Goal: Task Accomplishment & Management: Use online tool/utility

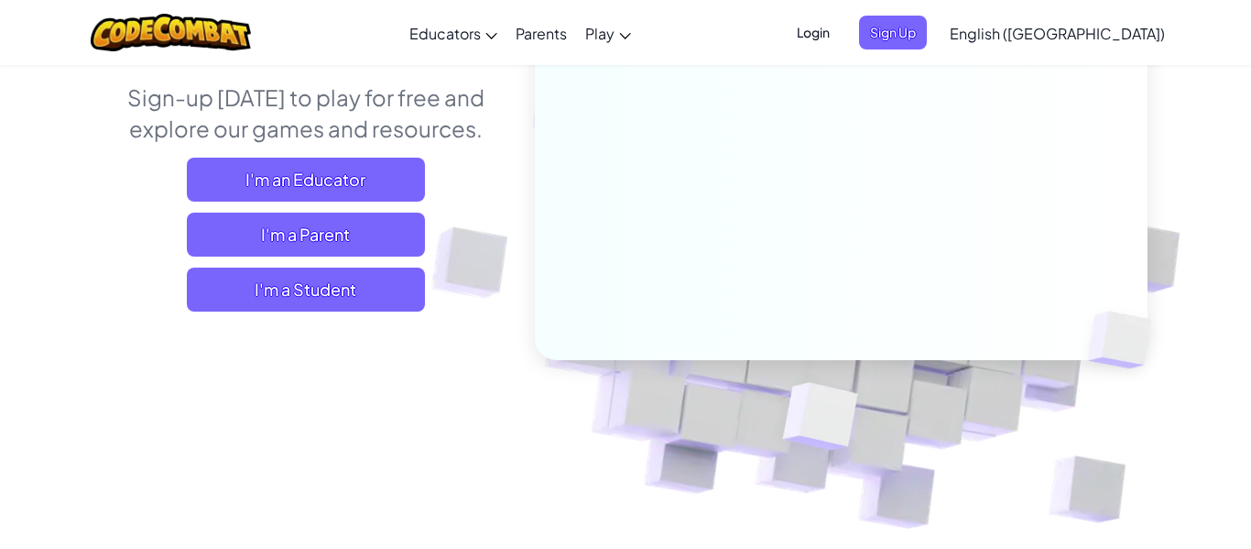
scroll to position [154, 0]
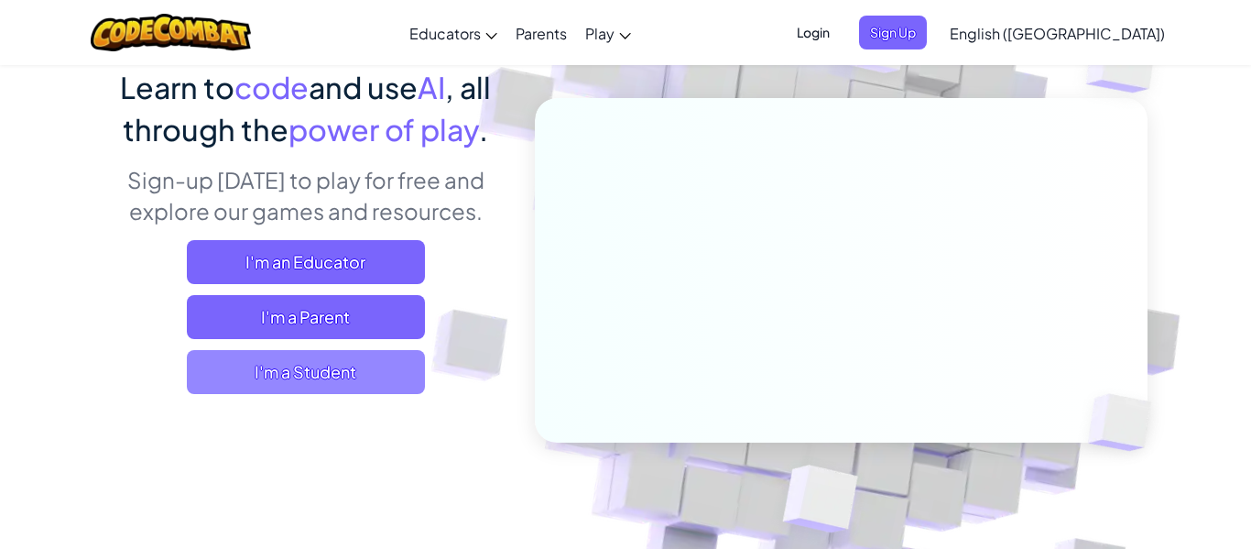
click at [367, 366] on span "I'm a Student" at bounding box center [306, 372] width 238 height 44
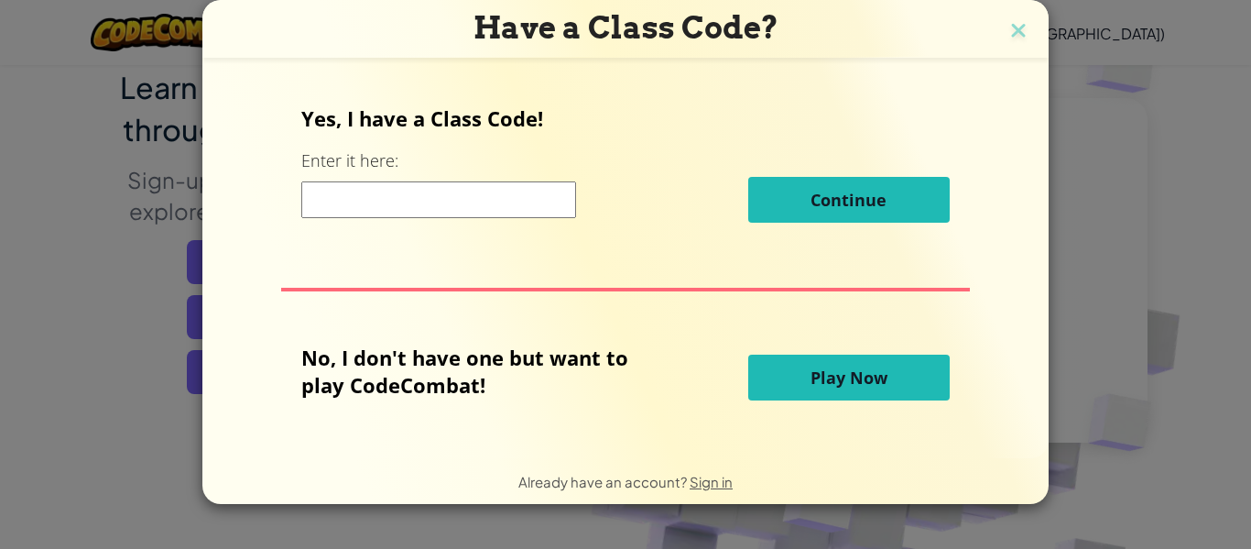
click at [798, 377] on button "Play Now" at bounding box center [849, 377] width 202 height 46
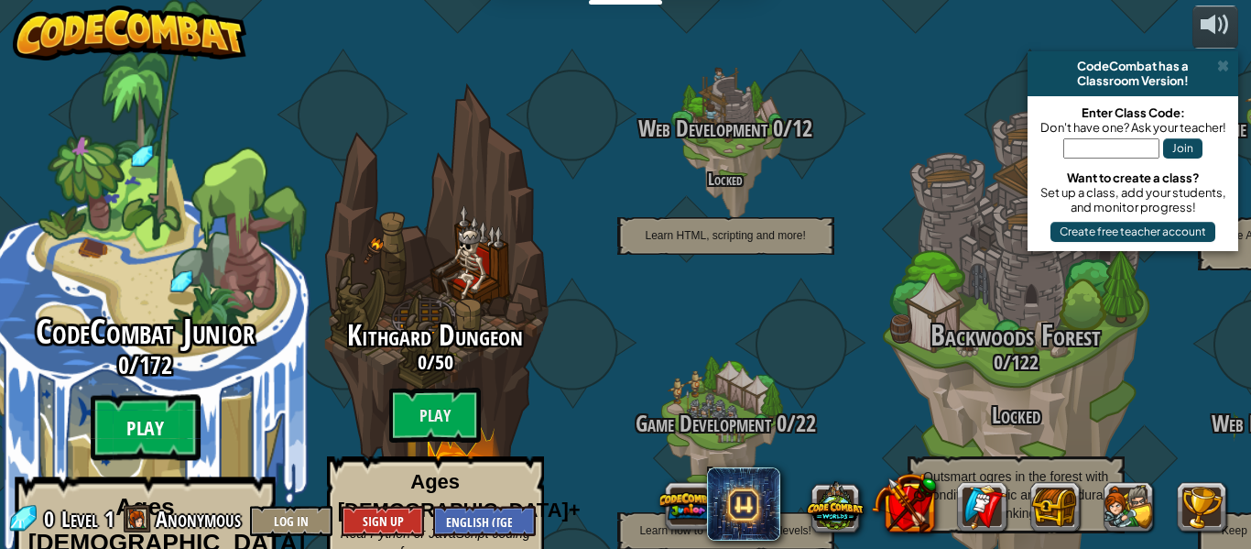
click at [158, 395] on btn "Play" at bounding box center [145, 428] width 110 height 66
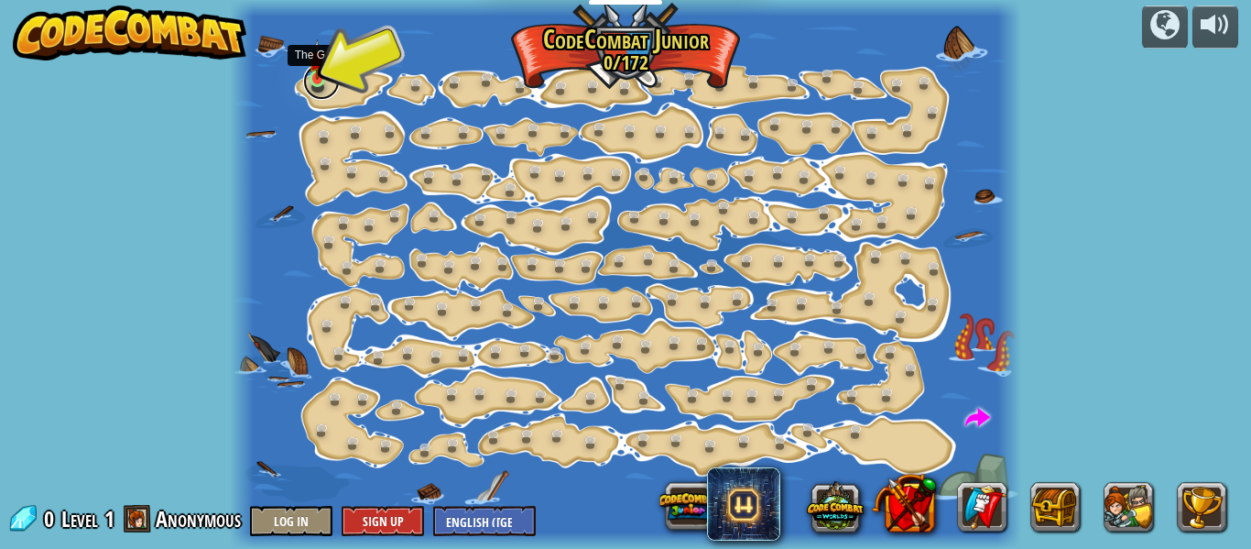
click at [313, 80] on link at bounding box center [321, 81] width 37 height 37
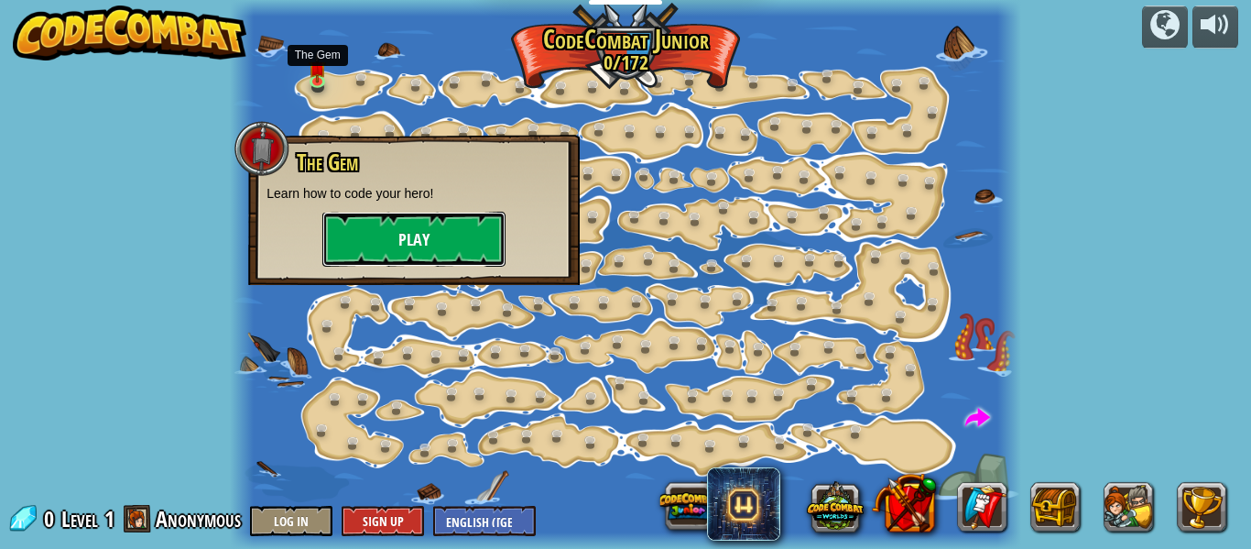
click at [419, 247] on button "Play" at bounding box center [413, 239] width 183 height 55
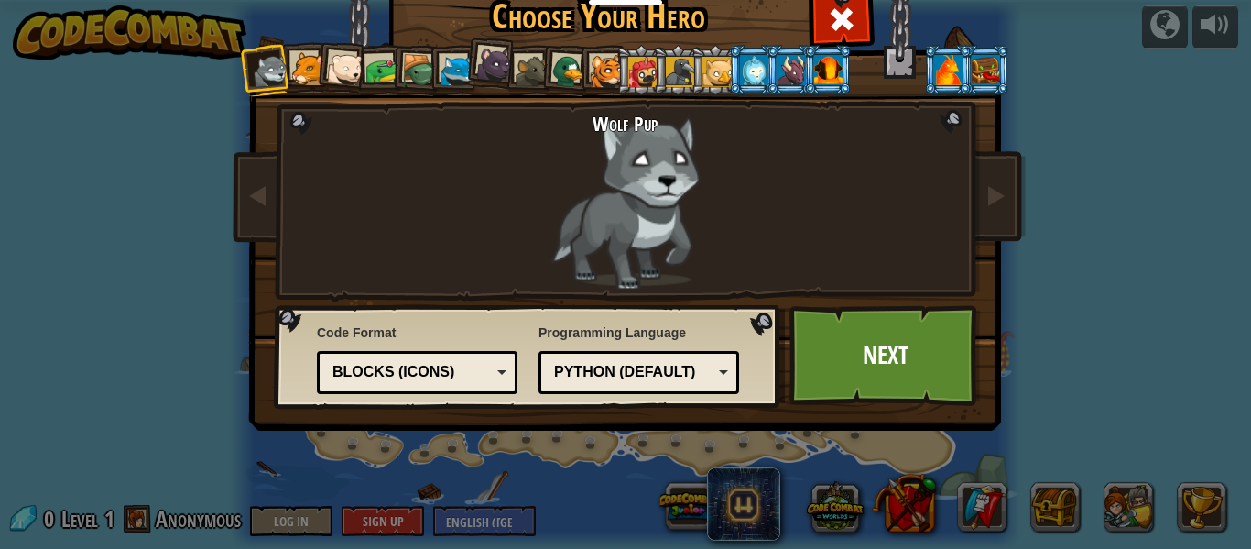
click at [607, 73] on div at bounding box center [607, 72] width 34 height 34
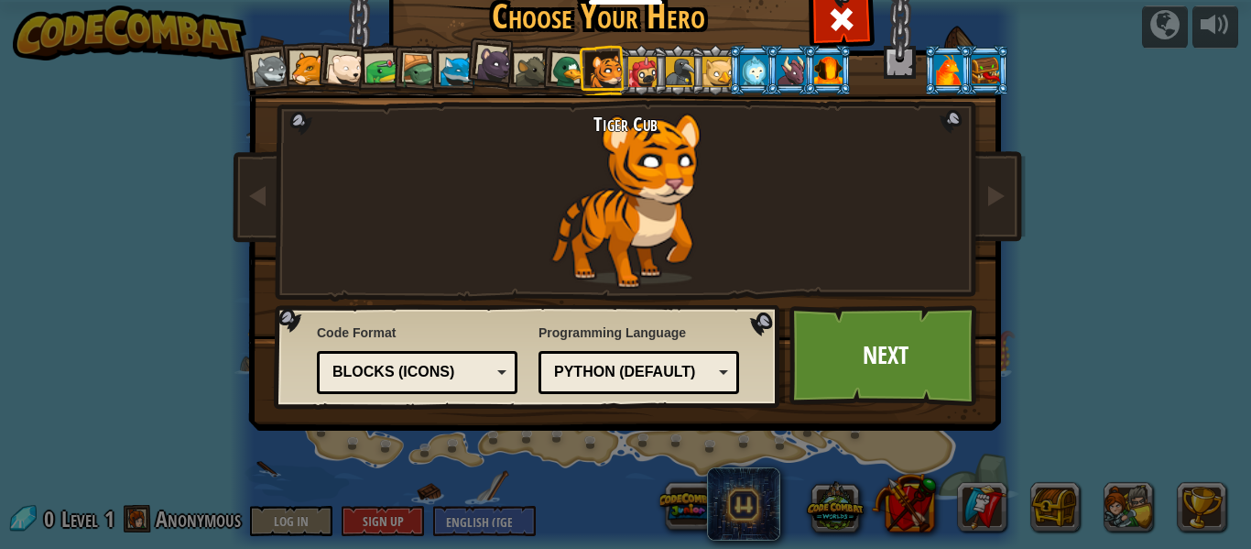
click at [270, 82] on div at bounding box center [271, 71] width 37 height 37
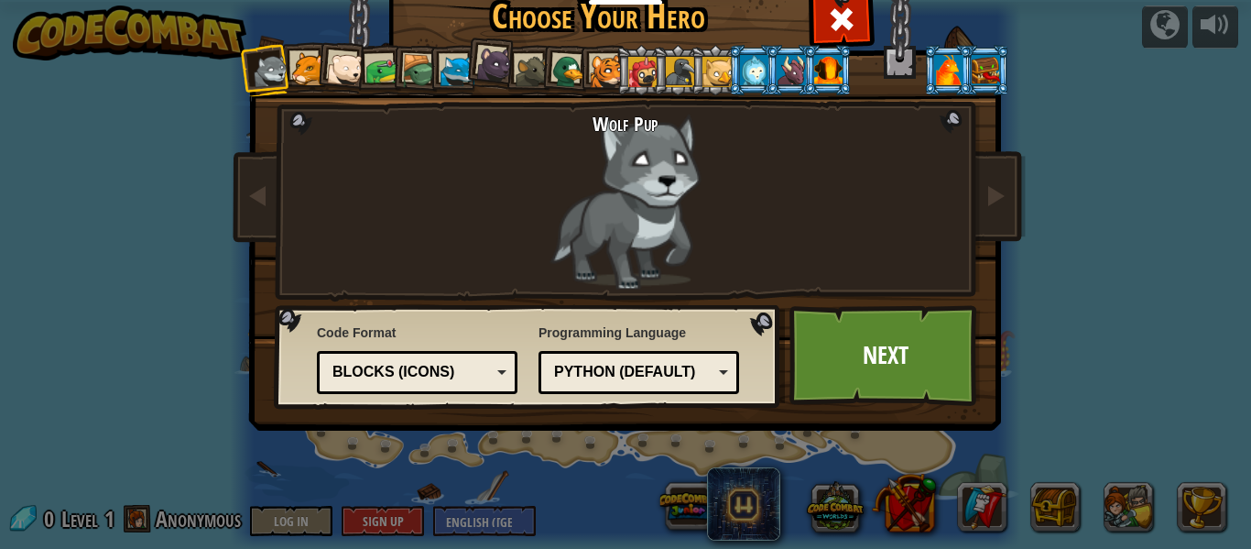
click at [295, 59] on div at bounding box center [308, 69] width 34 height 34
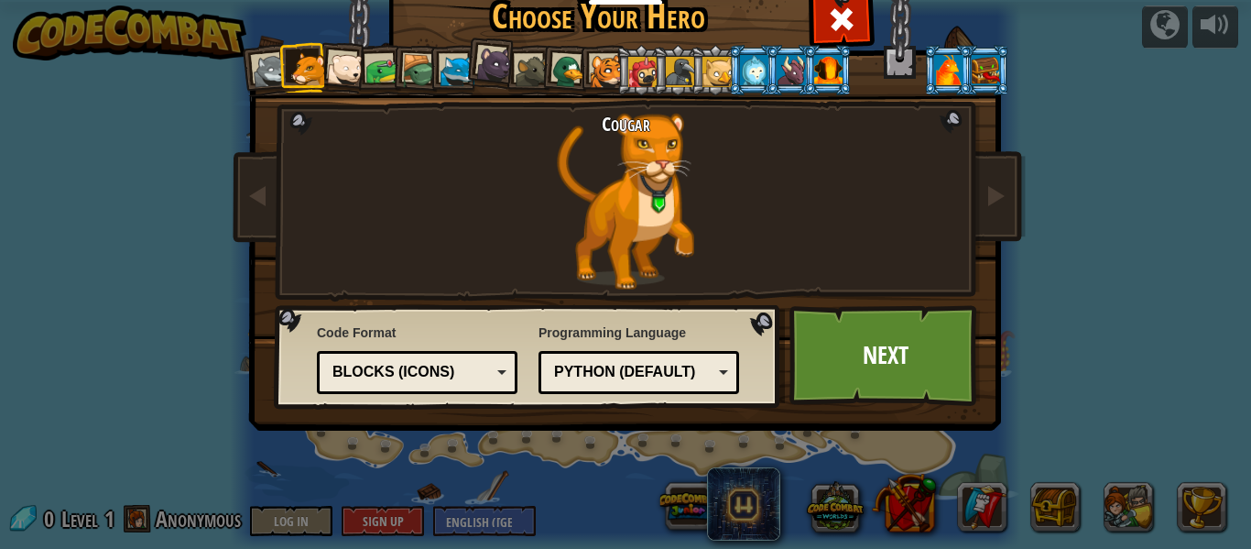
click at [357, 70] on div at bounding box center [345, 69] width 37 height 37
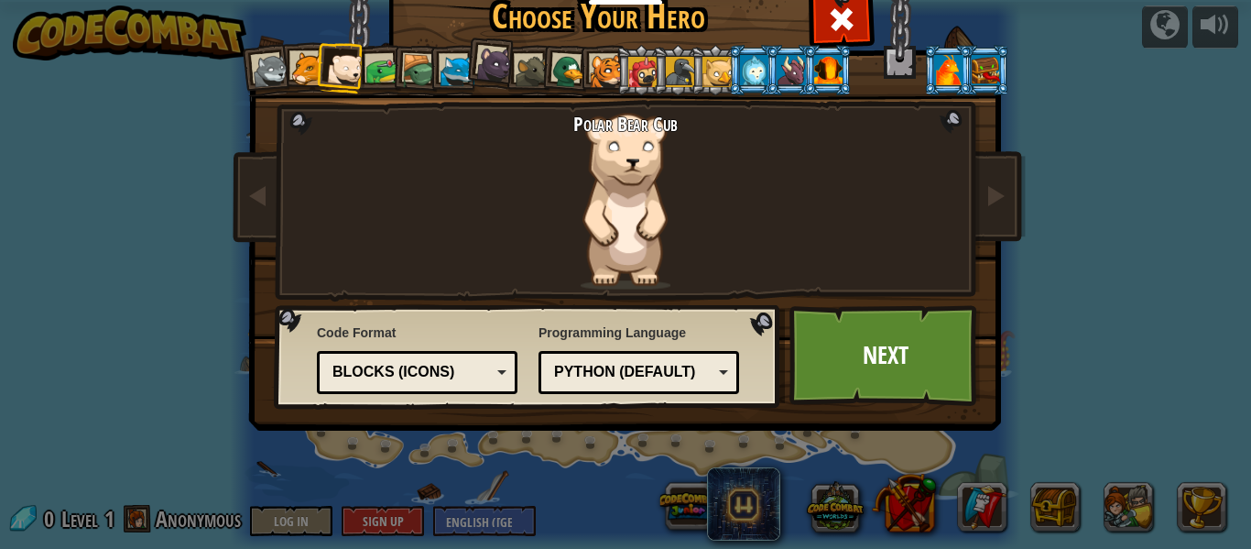
click at [386, 78] on div at bounding box center [382, 71] width 34 height 34
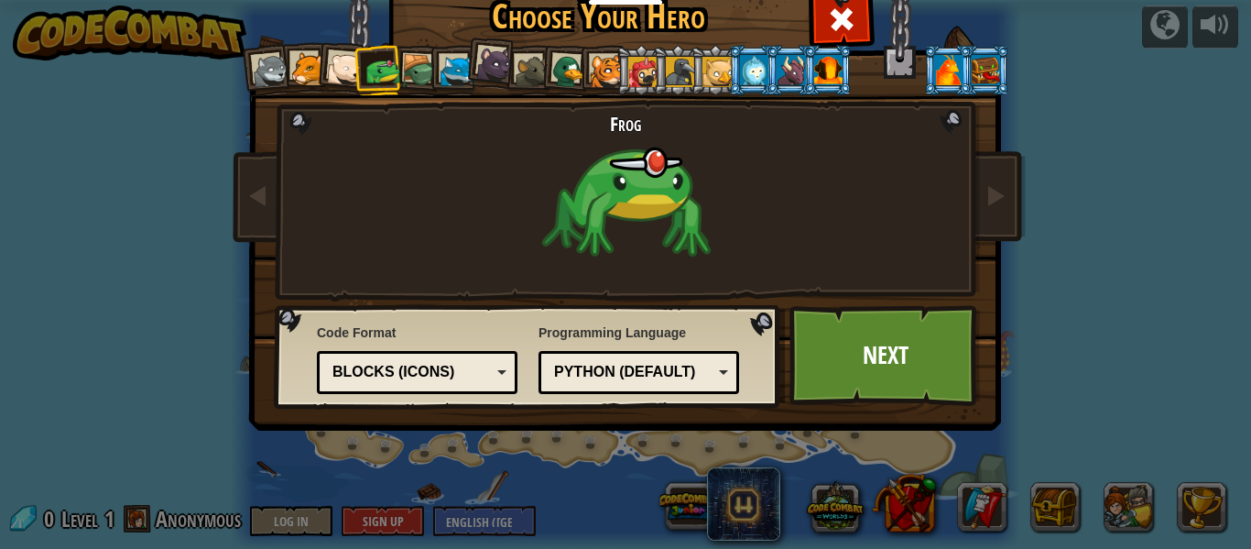
click at [430, 79] on li at bounding box center [453, 70] width 49 height 50
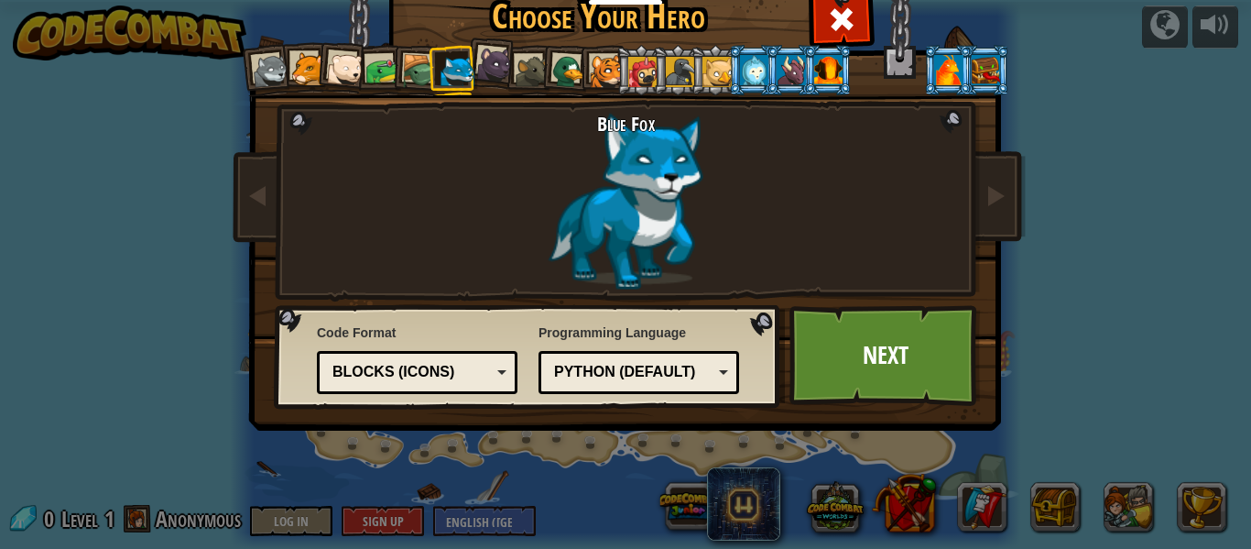
click at [422, 82] on div at bounding box center [419, 71] width 35 height 35
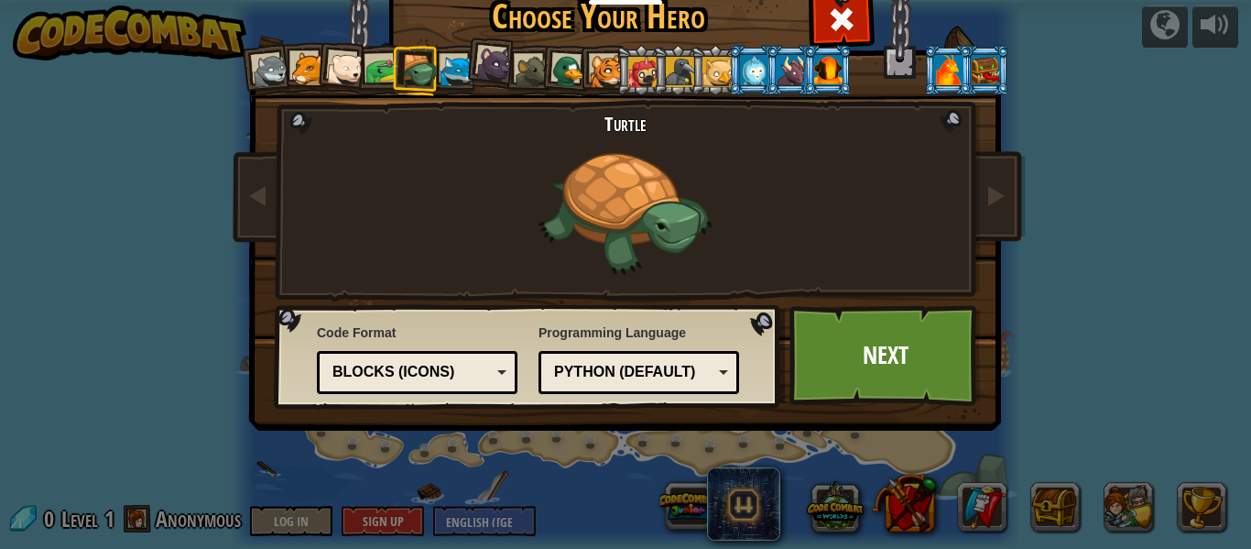
click at [301, 77] on div at bounding box center [308, 69] width 34 height 34
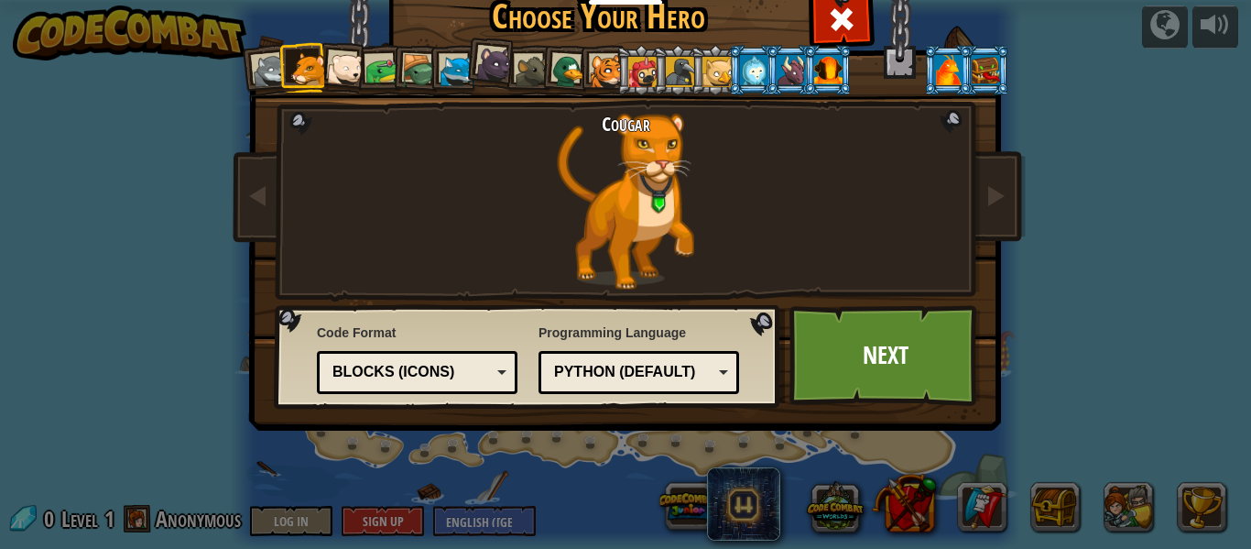
click at [701, 380] on div "Python (Default)" at bounding box center [633, 372] width 158 height 21
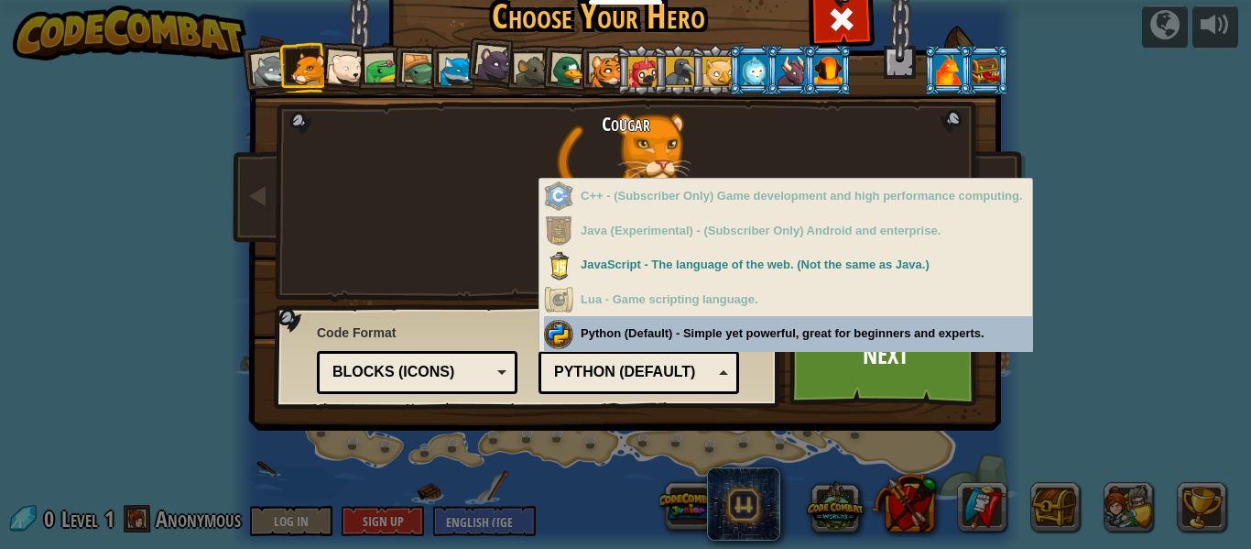
click at [660, 346] on div "Programming Language Python (Default) JavaScript Lua C++ Java (Experimental) Py…" at bounding box center [639, 356] width 201 height 75
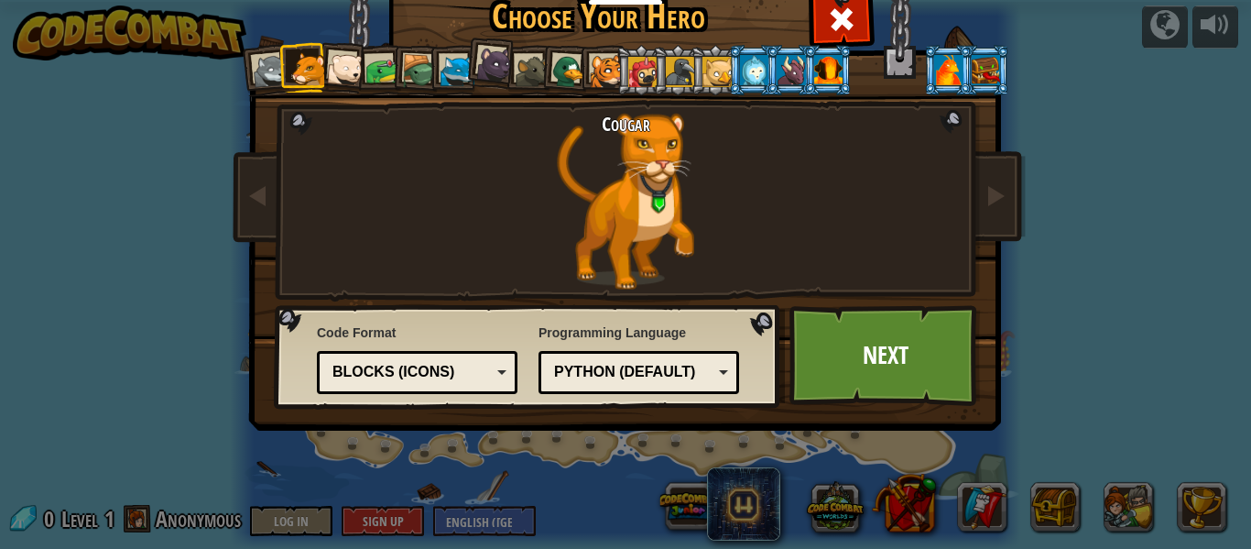
click at [351, 364] on div "Blocks (Icons)" at bounding box center [411, 372] width 158 height 21
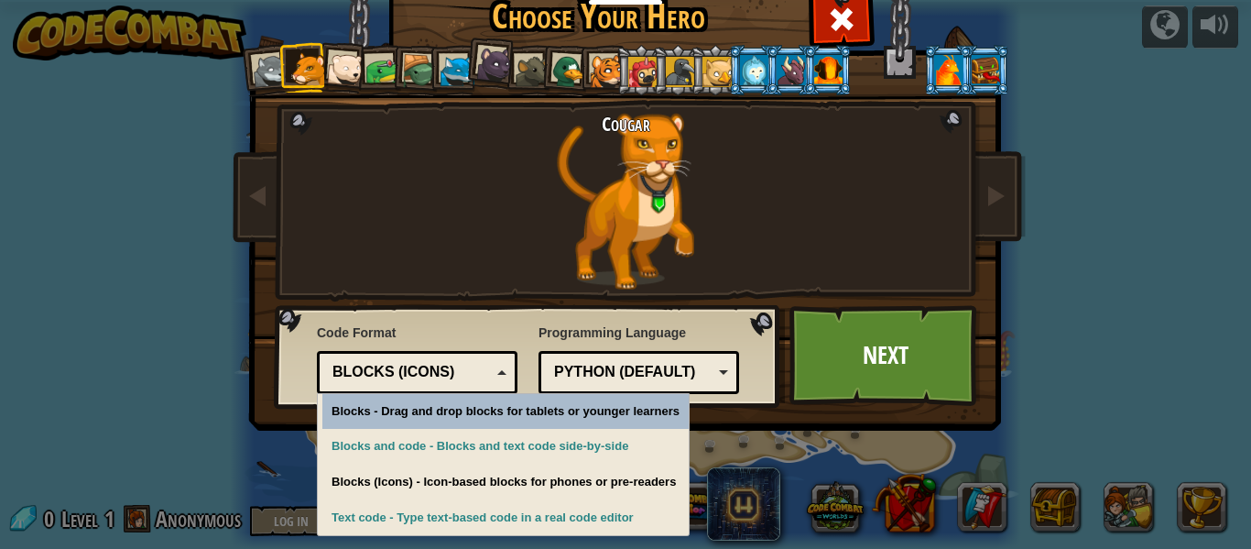
click at [308, 360] on div "Code Format Text code Blocks and code Blocks Blocks (Icons) Blocks (Icons) Bloc…" at bounding box center [528, 356] width 496 height 93
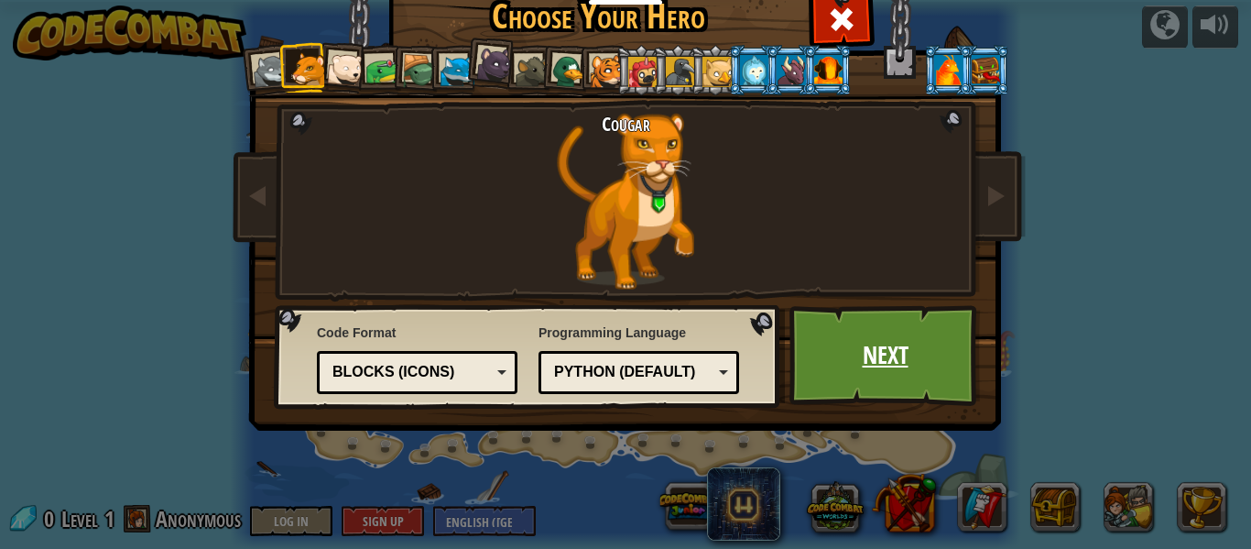
click at [854, 376] on link "Next" at bounding box center [885, 355] width 191 height 101
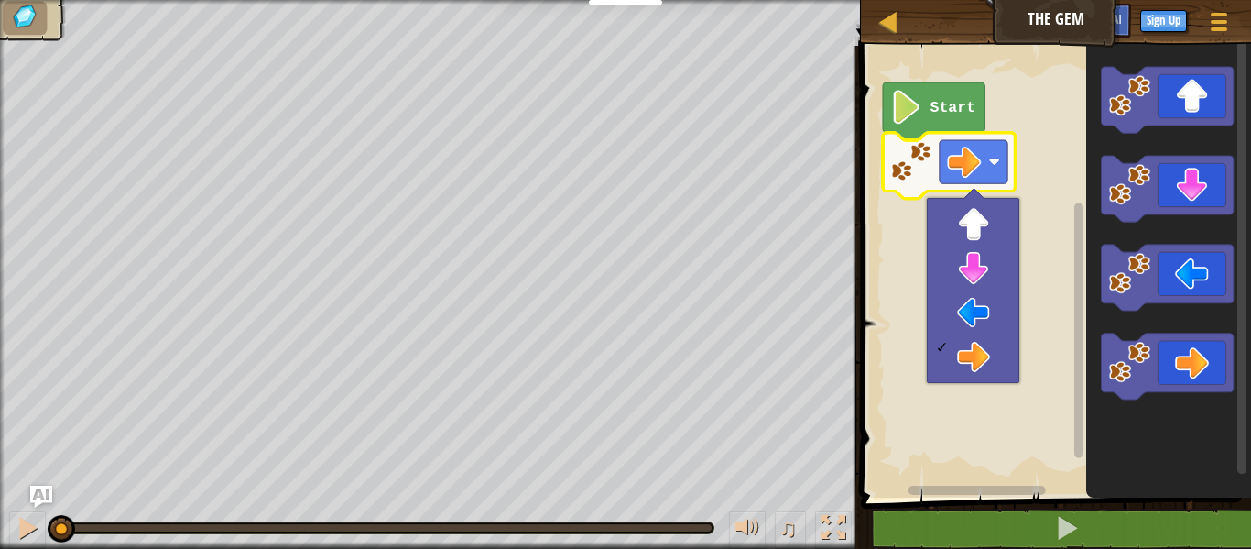
click at [901, 300] on rect "Blockly Workspace" at bounding box center [1053, 267] width 396 height 461
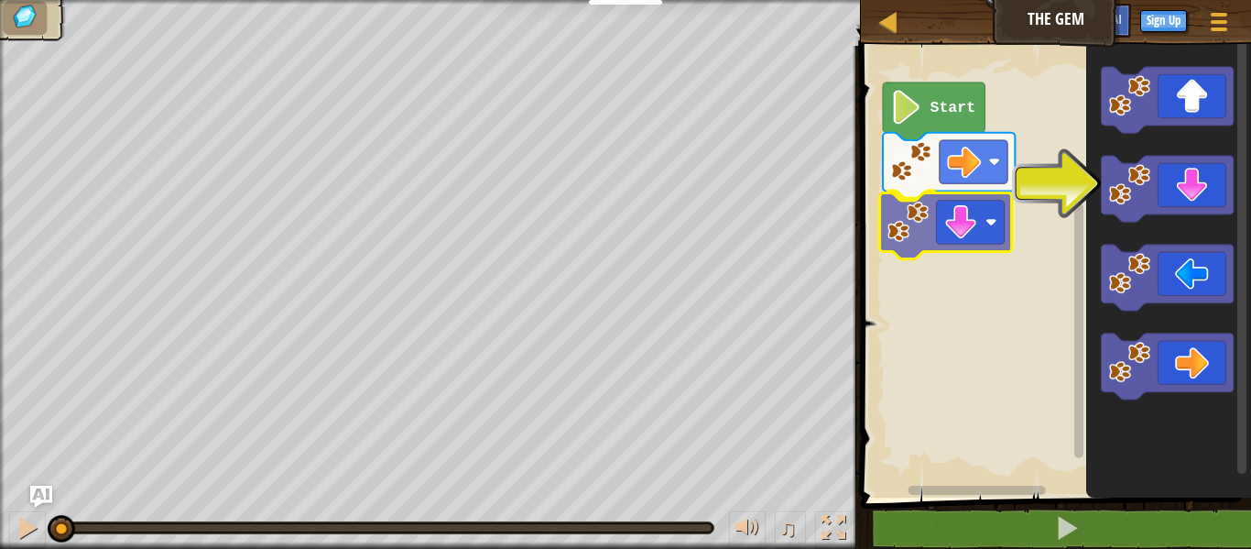
click at [956, 227] on div "Start" at bounding box center [1053, 267] width 396 height 461
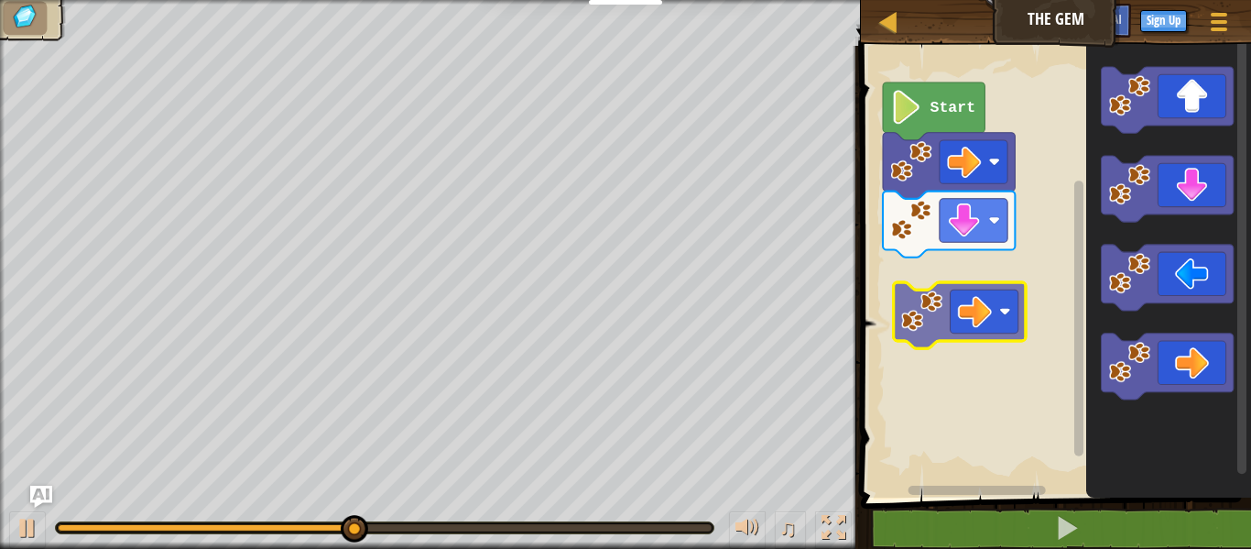
click at [986, 300] on div "Start" at bounding box center [1053, 267] width 396 height 461
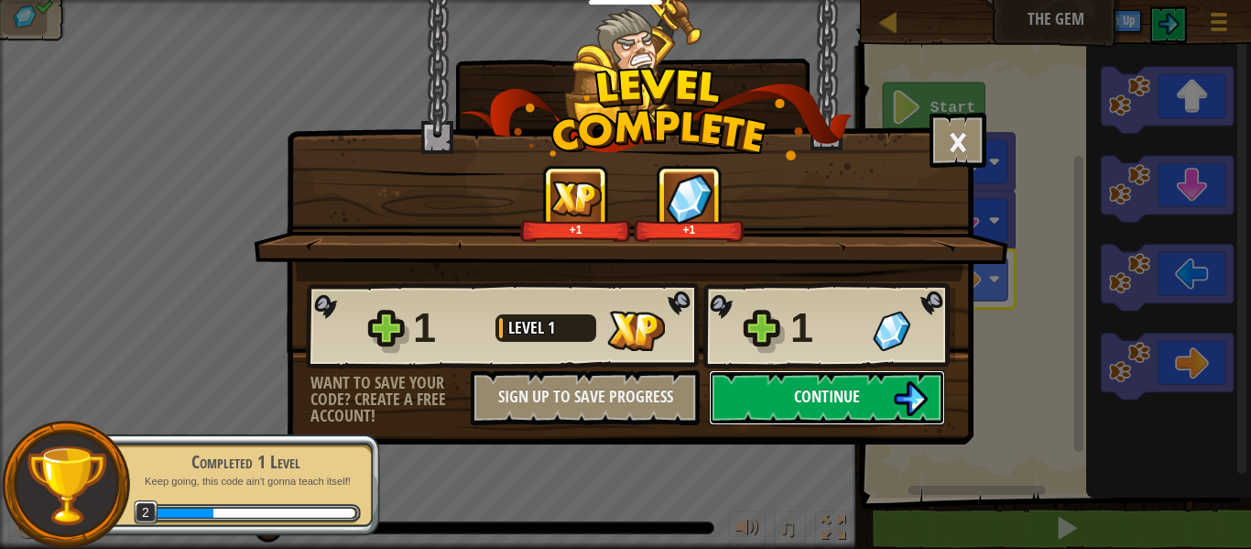
click at [815, 396] on span "Continue" at bounding box center [827, 396] width 66 height 23
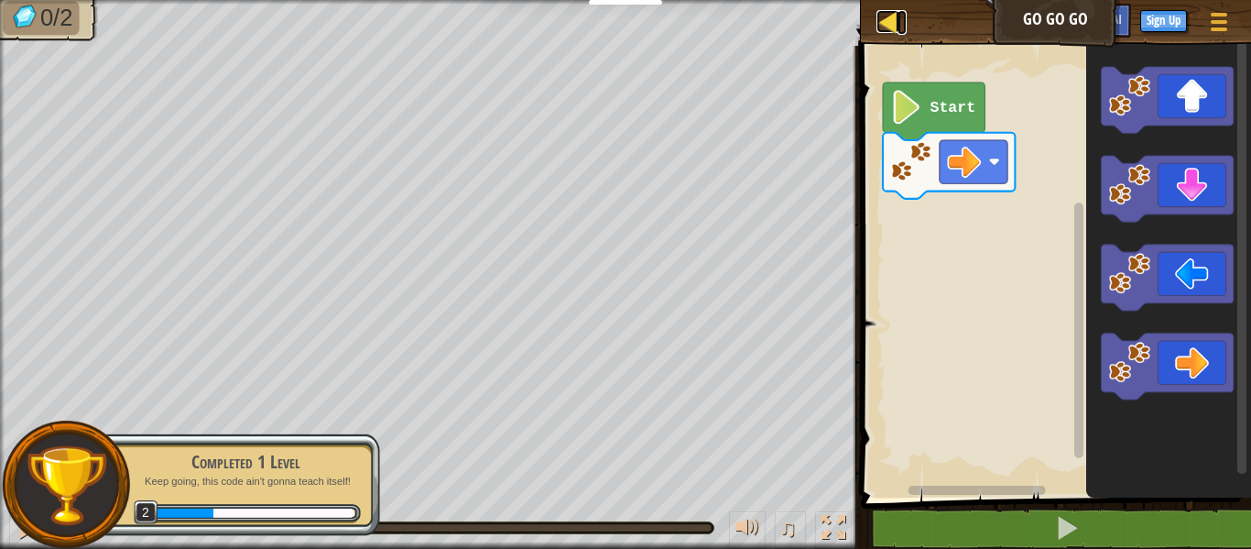
click at [877, 21] on div at bounding box center [888, 21] width 23 height 23
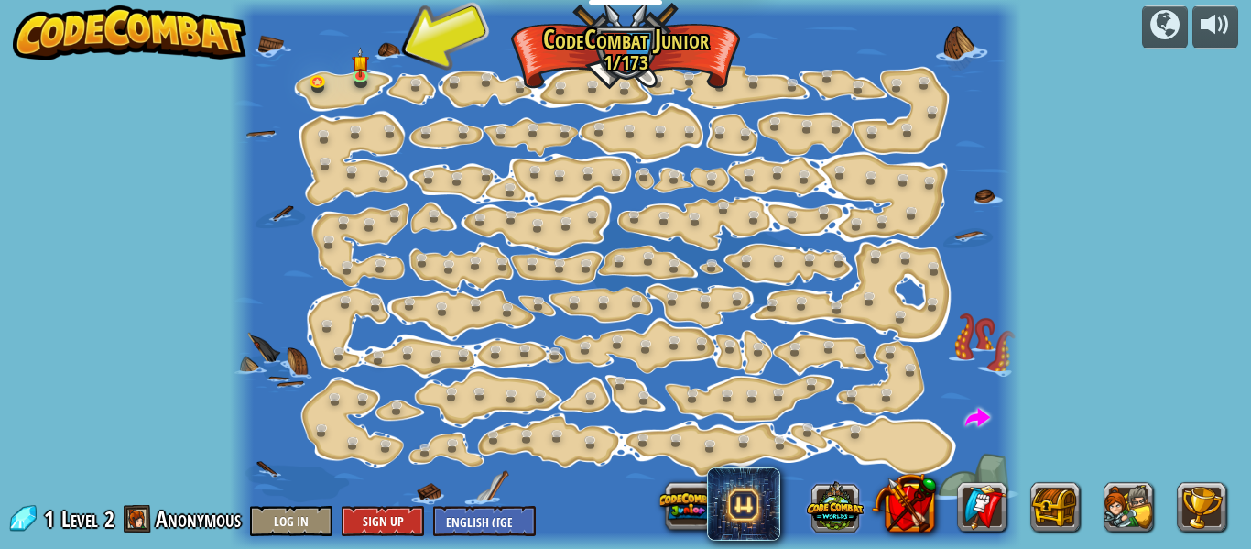
click at [833, 517] on button at bounding box center [835, 505] width 57 height 57
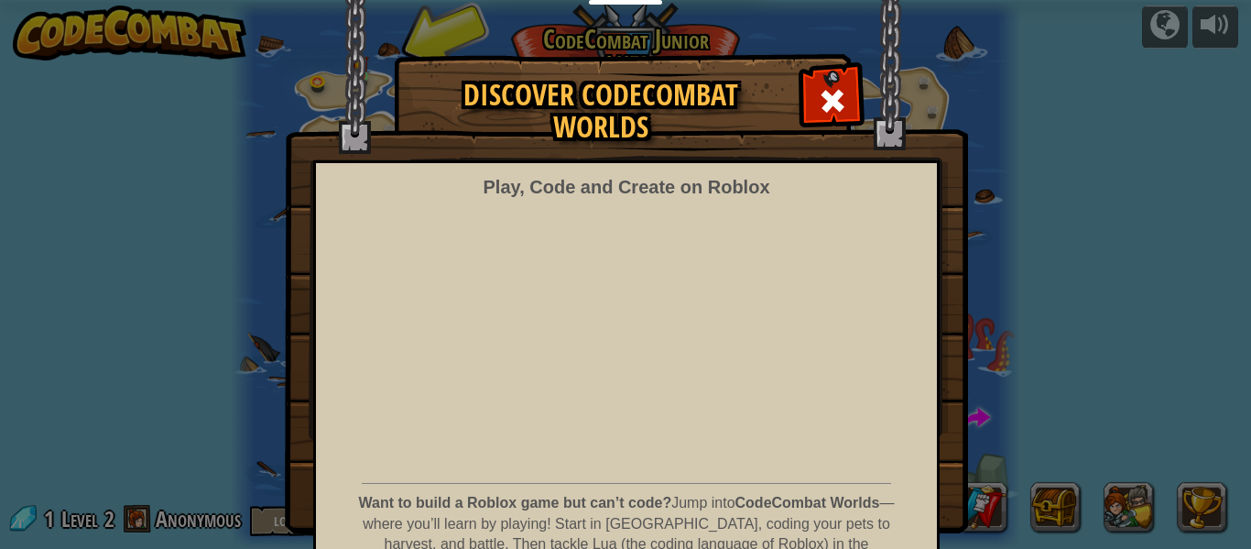
click at [796, 97] on img at bounding box center [626, 266] width 683 height 533
click at [810, 88] on div at bounding box center [832, 99] width 58 height 58
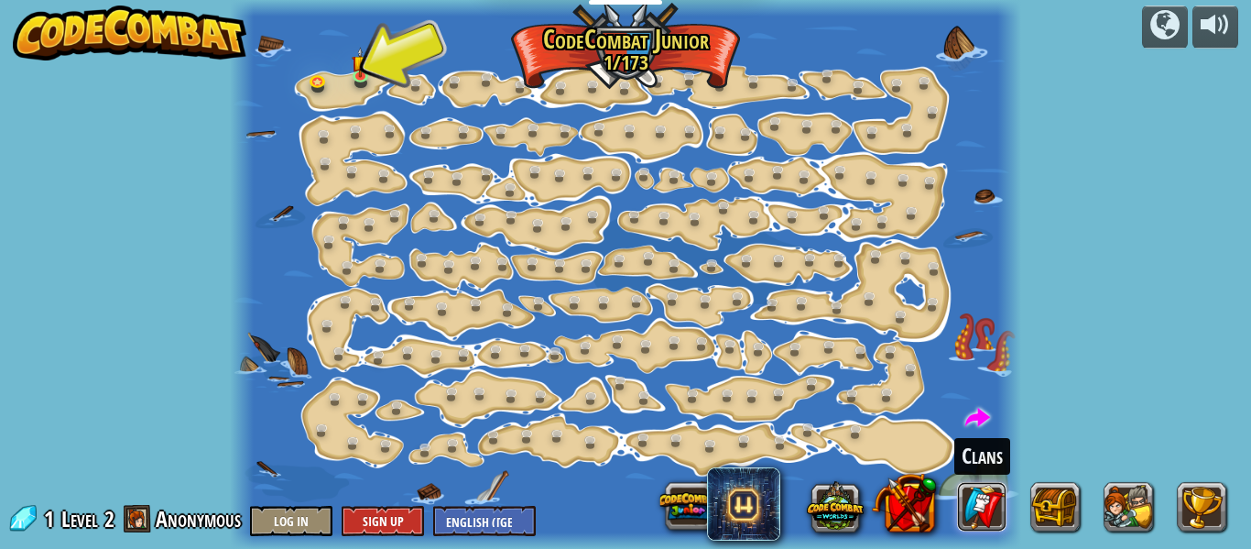
click at [987, 496] on link at bounding box center [982, 506] width 49 height 49
